Goal: Task Accomplishment & Management: Use online tool/utility

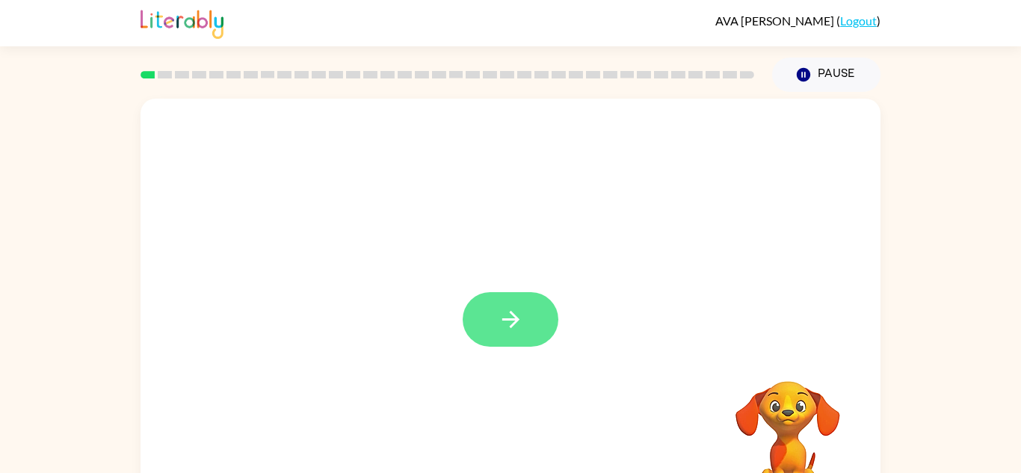
click at [520, 315] on icon "button" at bounding box center [511, 319] width 26 height 26
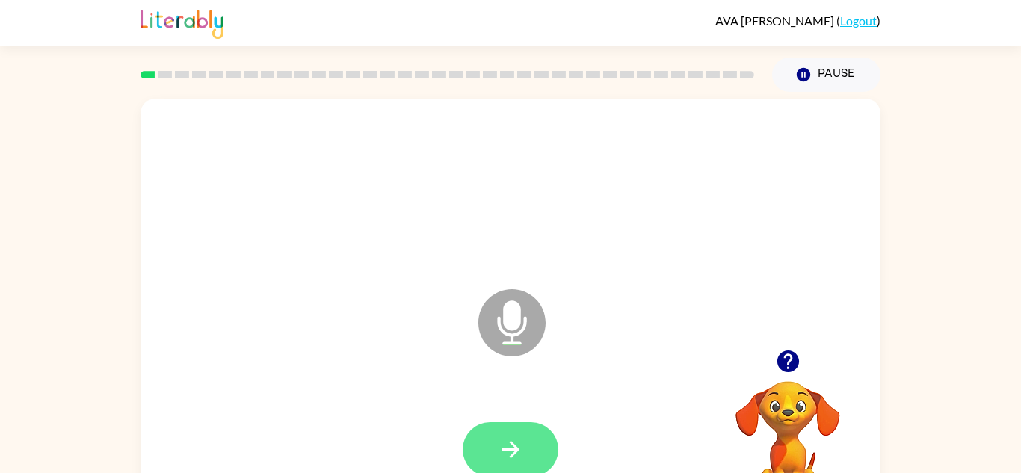
click at [524, 439] on button "button" at bounding box center [511, 449] width 96 height 55
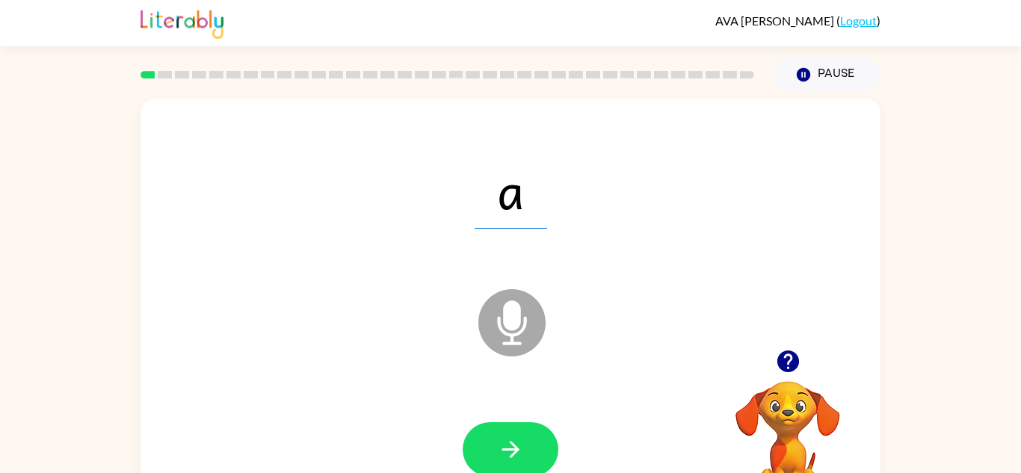
click at [524, 439] on button "button" at bounding box center [511, 449] width 96 height 55
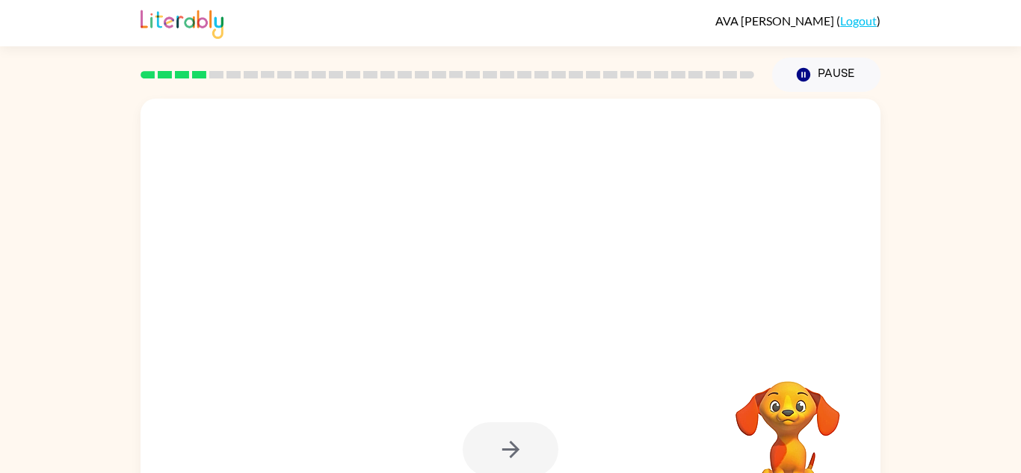
click at [524, 439] on div at bounding box center [511, 449] width 96 height 55
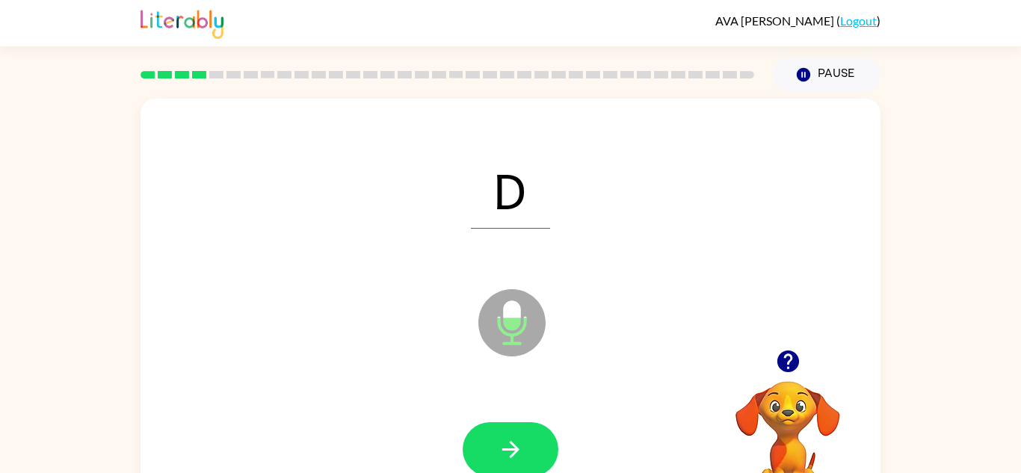
click at [524, 439] on button "button" at bounding box center [511, 449] width 96 height 55
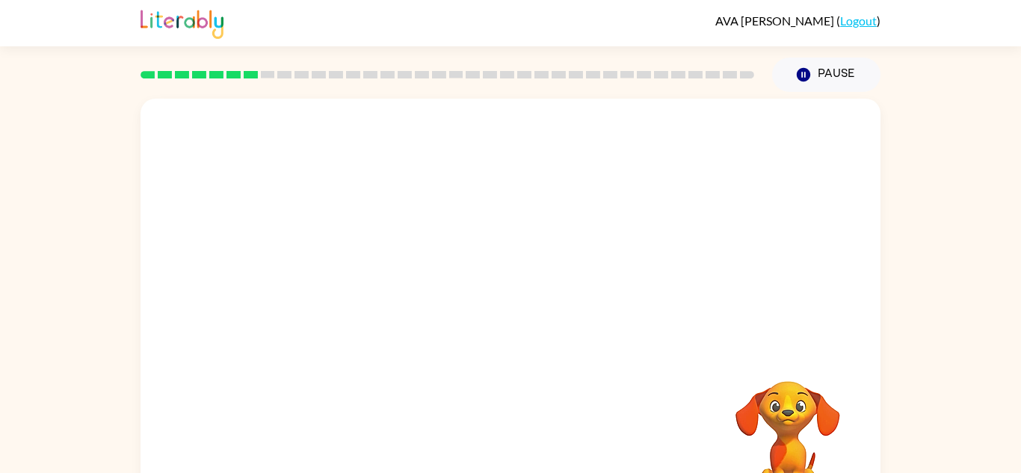
click at [578, 304] on div at bounding box center [511, 224] width 740 height 251
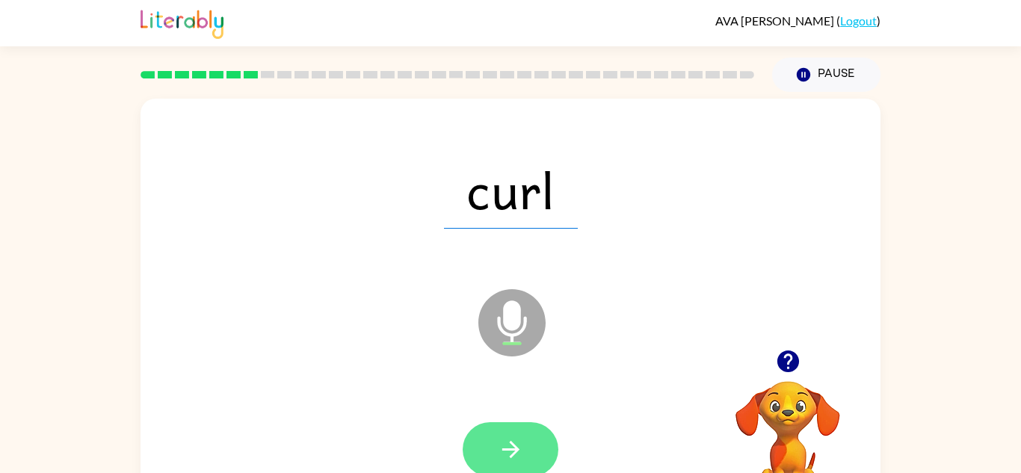
click at [519, 433] on button "button" at bounding box center [511, 449] width 96 height 55
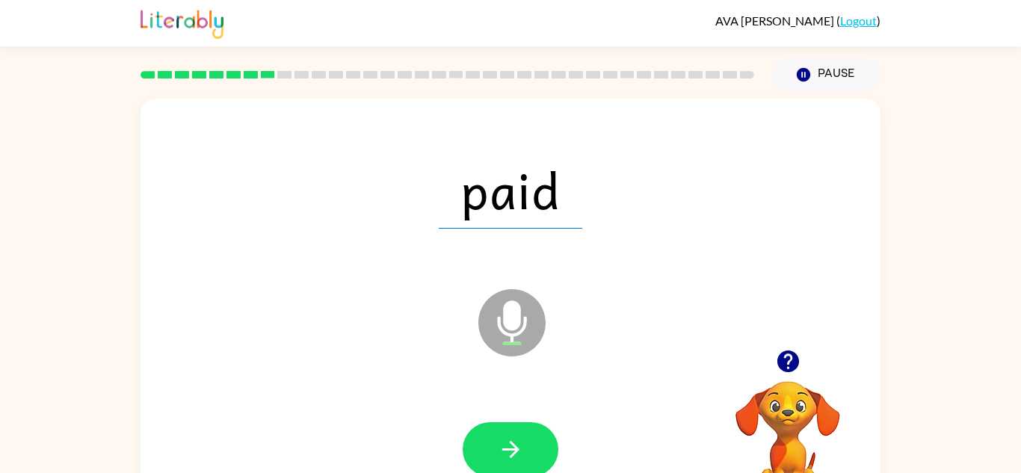
click at [519, 433] on button "button" at bounding box center [511, 449] width 96 height 55
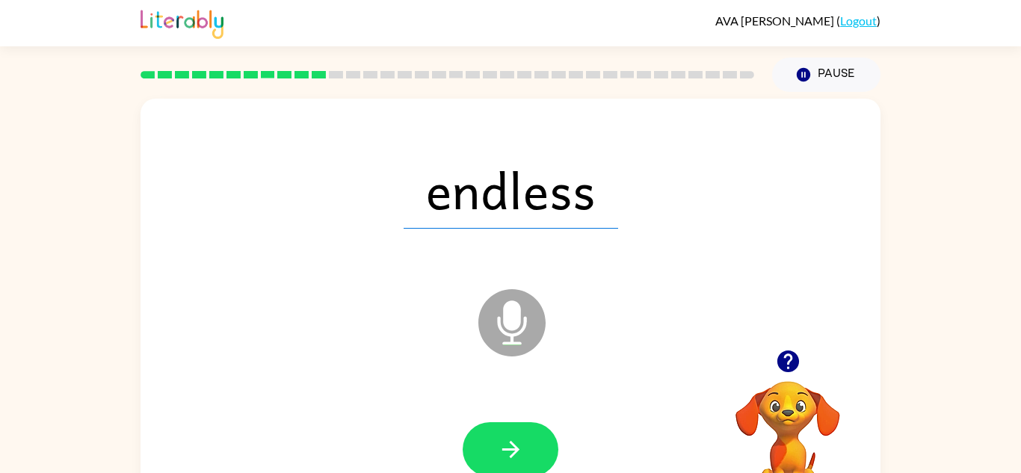
click at [519, 433] on button "button" at bounding box center [511, 449] width 96 height 55
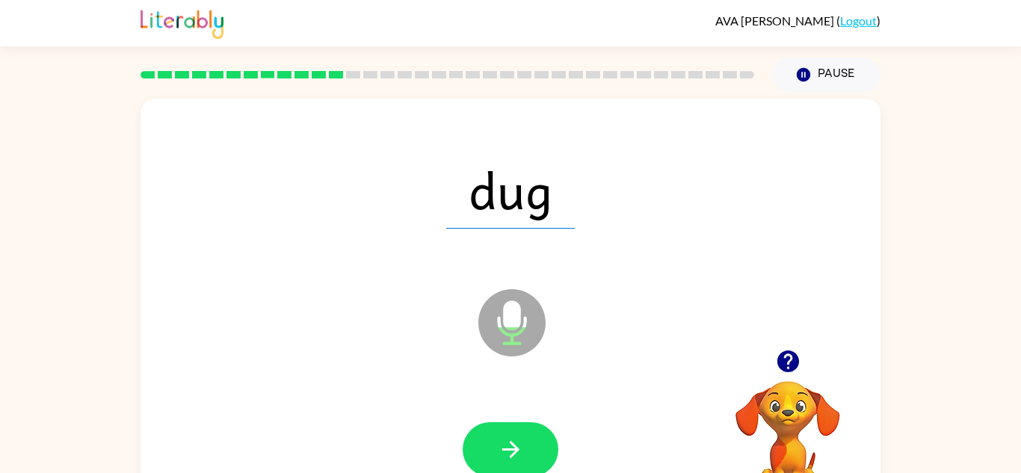
click at [519, 433] on button "button" at bounding box center [511, 449] width 96 height 55
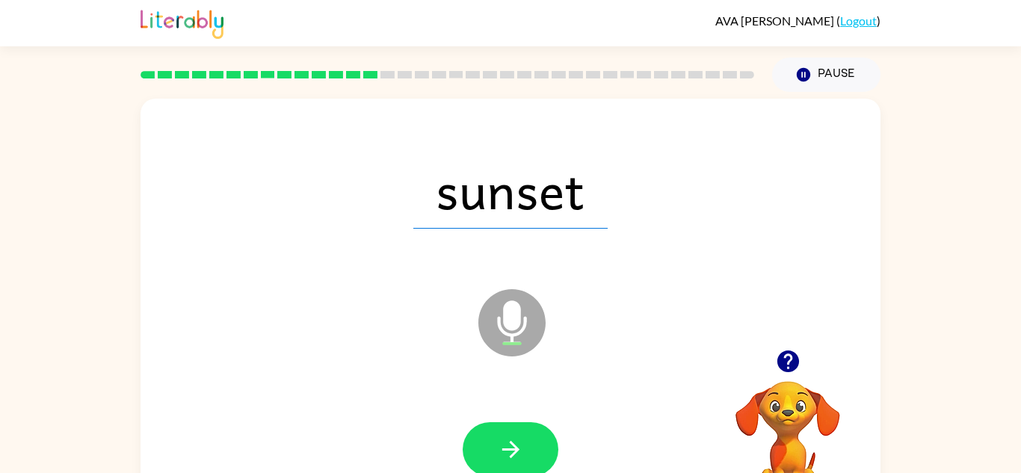
click at [519, 433] on button "button" at bounding box center [511, 449] width 96 height 55
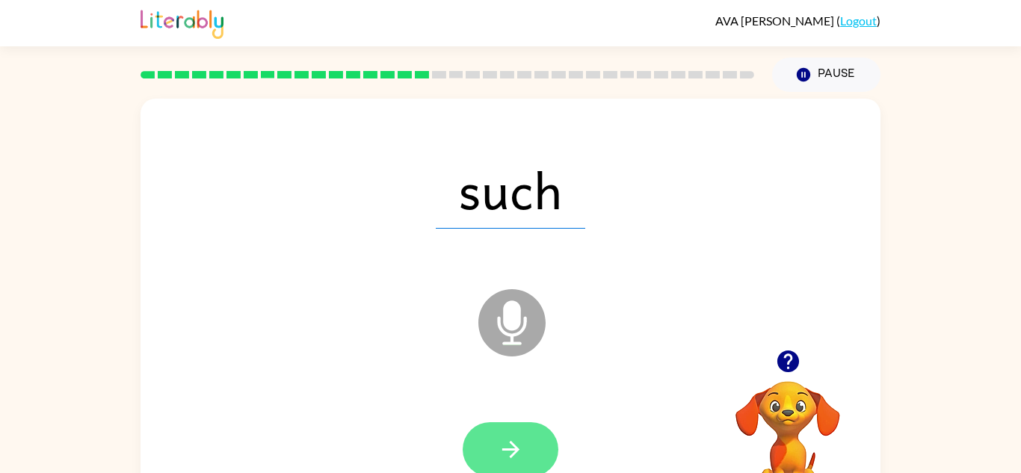
click at [501, 445] on icon "button" at bounding box center [511, 450] width 26 height 26
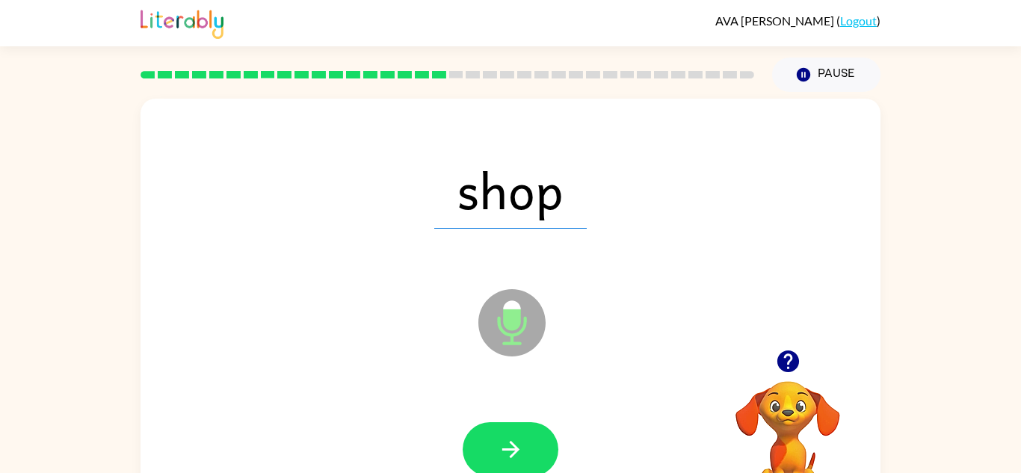
click at [501, 445] on icon "button" at bounding box center [511, 450] width 26 height 26
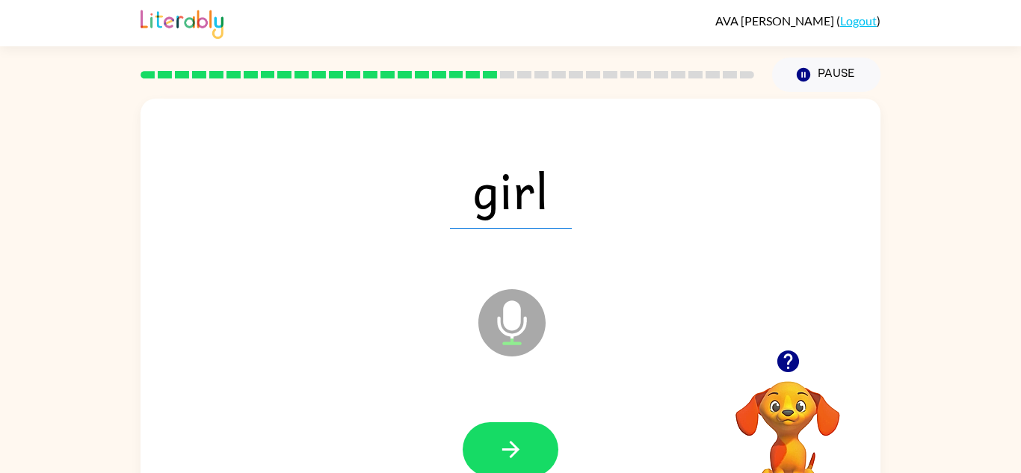
click at [501, 445] on icon "button" at bounding box center [511, 450] width 26 height 26
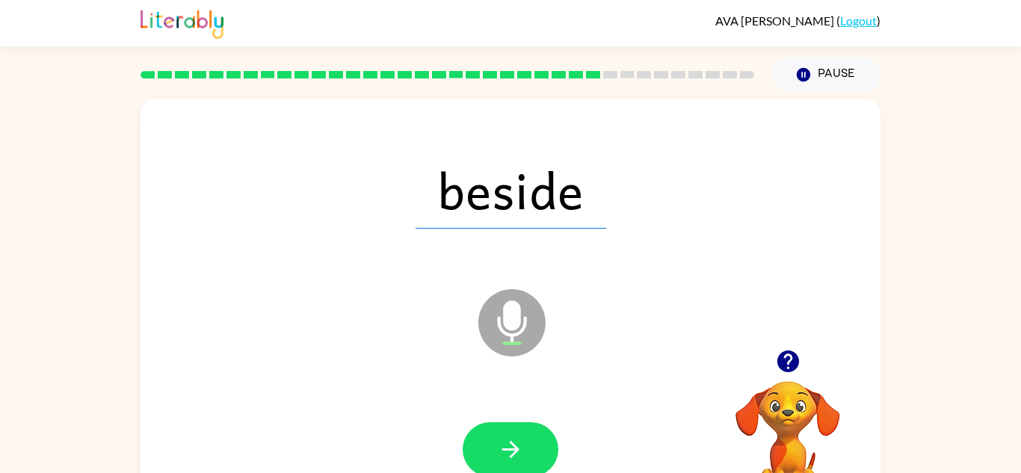
click at [501, 445] on icon "button" at bounding box center [511, 450] width 26 height 26
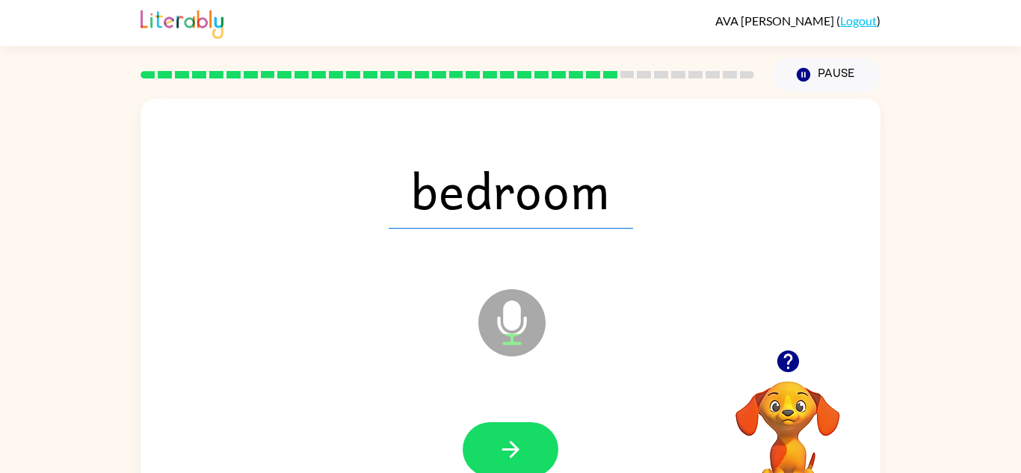
click at [501, 445] on icon "button" at bounding box center [511, 450] width 26 height 26
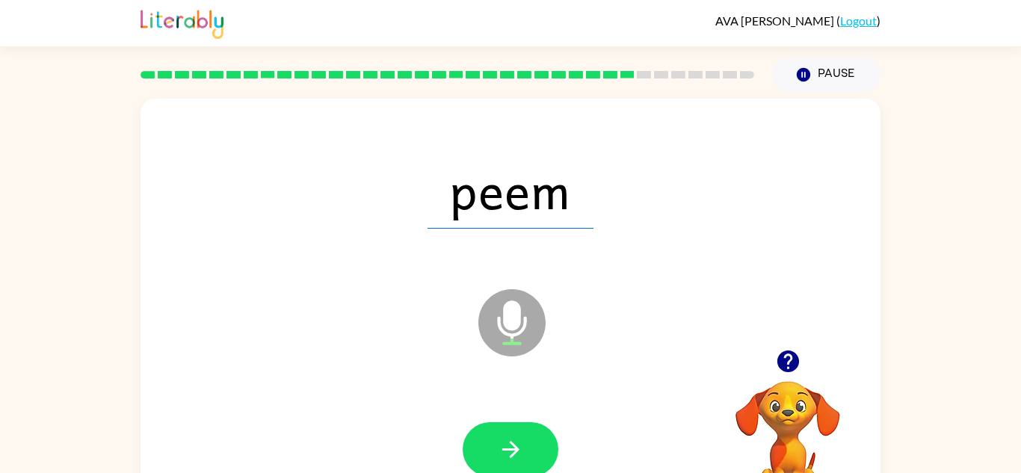
click at [501, 445] on icon "button" at bounding box center [511, 450] width 26 height 26
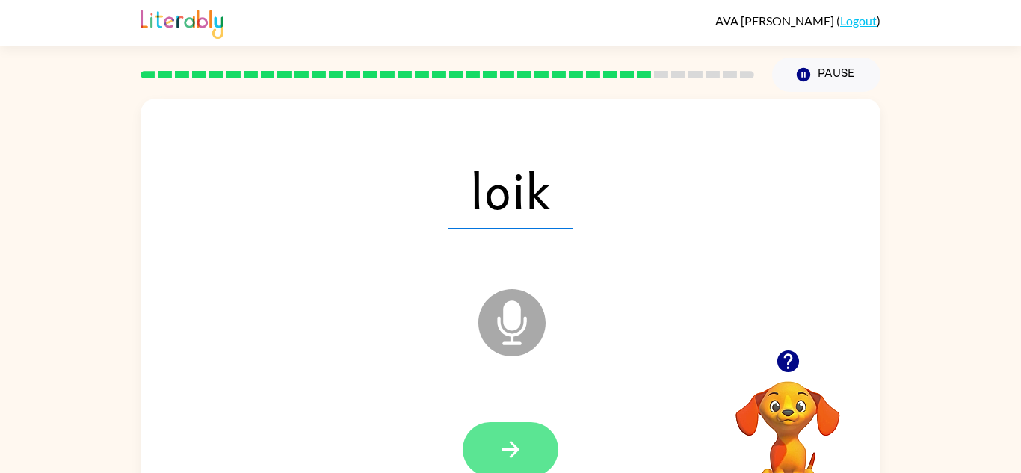
click at [511, 450] on icon "button" at bounding box center [510, 449] width 17 height 17
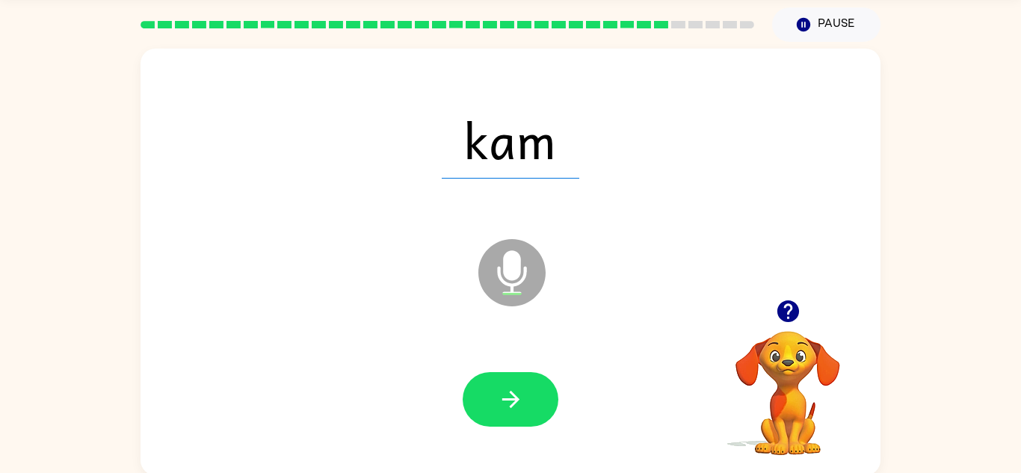
scroll to position [52, 0]
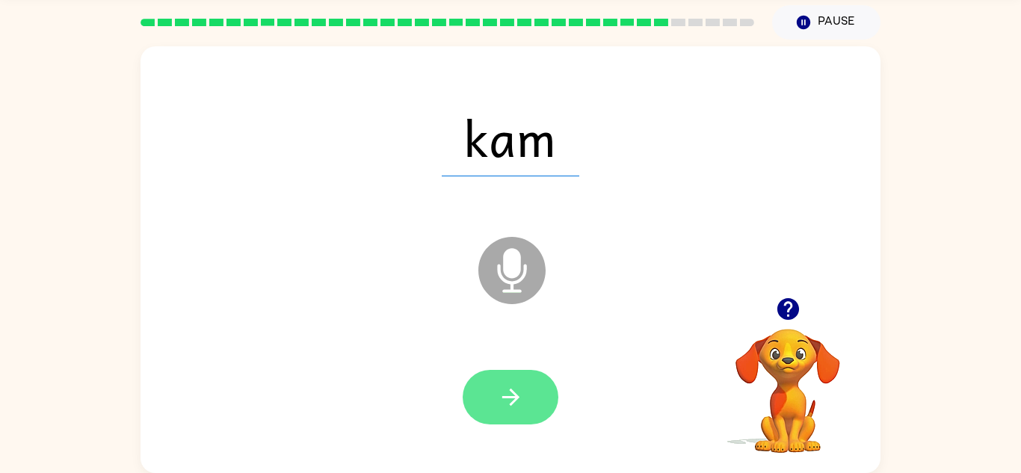
click at [519, 402] on icon "button" at bounding box center [511, 397] width 26 height 26
click at [513, 394] on icon "button" at bounding box center [511, 397] width 26 height 26
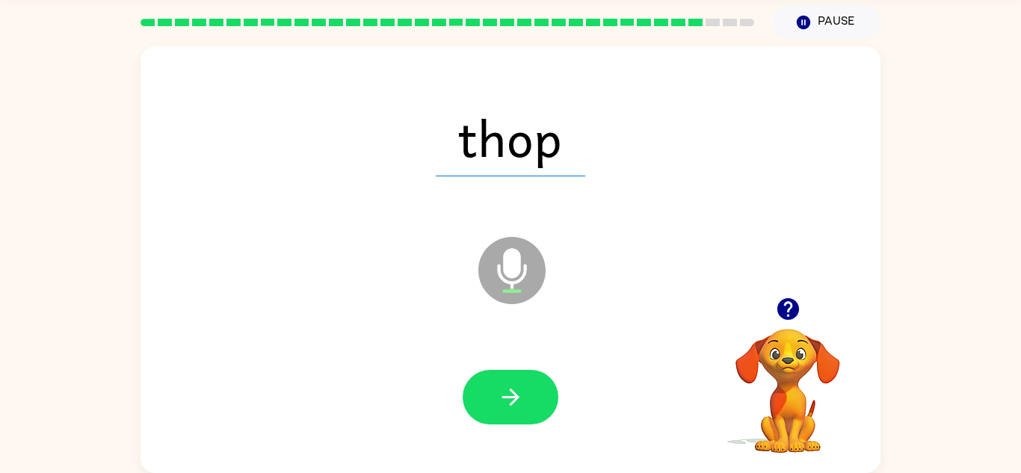
click at [540, 149] on span "thop" at bounding box center [510, 138] width 149 height 78
click at [509, 373] on button "button" at bounding box center [511, 397] width 96 height 55
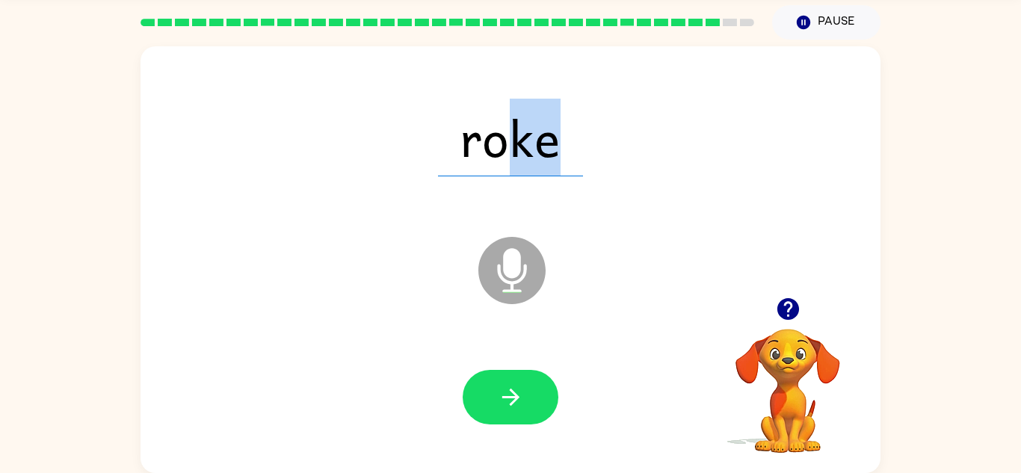
drag, startPoint x: 555, startPoint y: 152, endPoint x: 518, endPoint y: 149, distance: 37.5
click at [518, 149] on span "roke" at bounding box center [510, 138] width 145 height 78
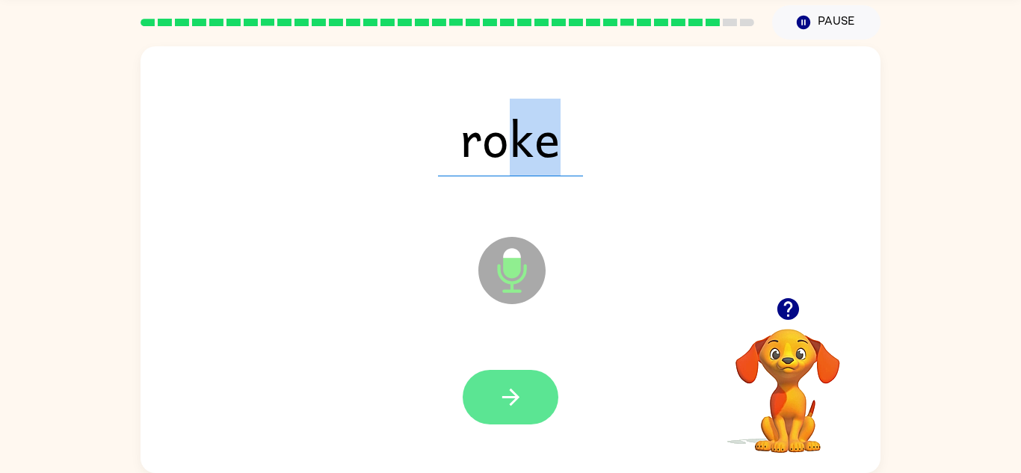
click at [512, 381] on button "button" at bounding box center [511, 397] width 96 height 55
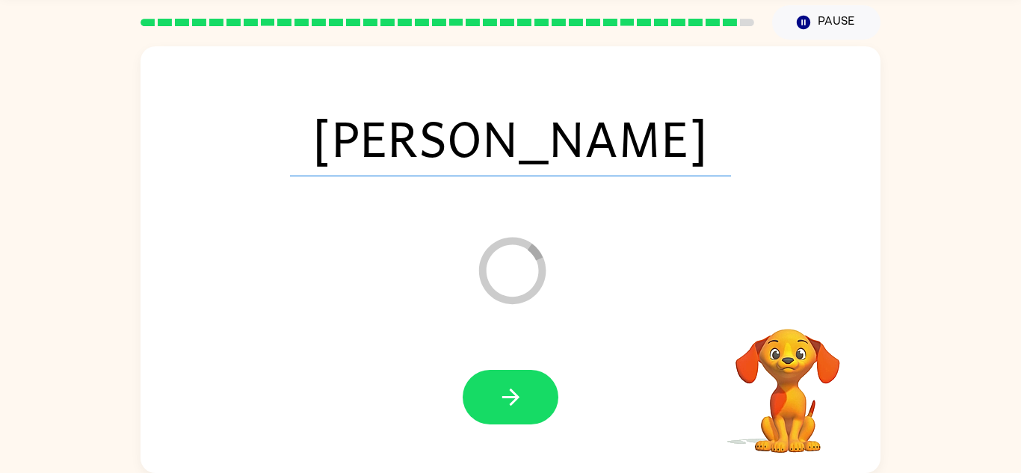
scroll to position [25, 0]
